Goal: Find specific page/section: Find specific page/section

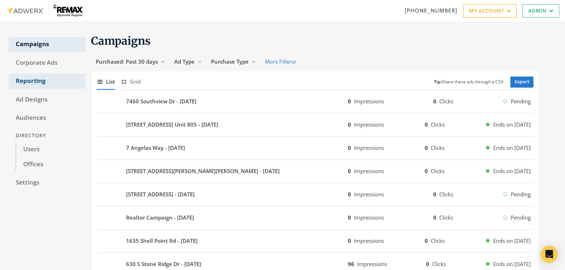
click at [35, 79] on link "Reporting" at bounding box center [47, 81] width 77 height 15
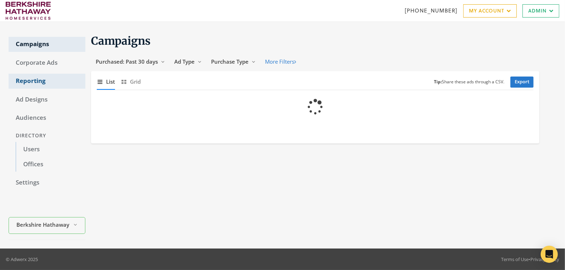
click at [31, 74] on link "Reporting" at bounding box center [47, 81] width 77 height 15
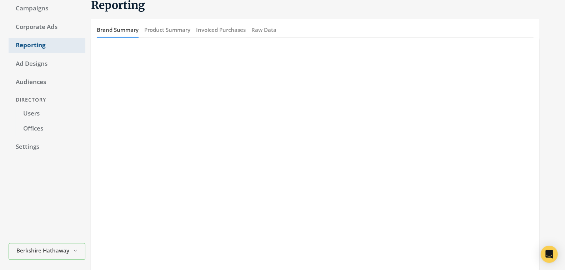
scroll to position [41, 0]
